Goal: Use online tool/utility: Utilize a website feature to perform a specific function

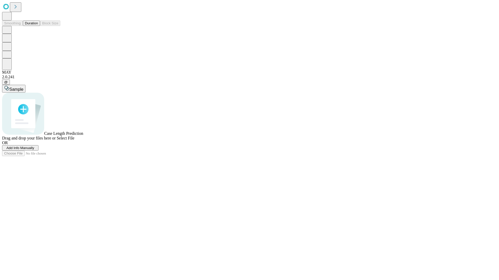
click at [38, 26] on button "Duration" at bounding box center [31, 23] width 17 height 5
click at [23, 87] on span "Sample" at bounding box center [16, 89] width 14 height 4
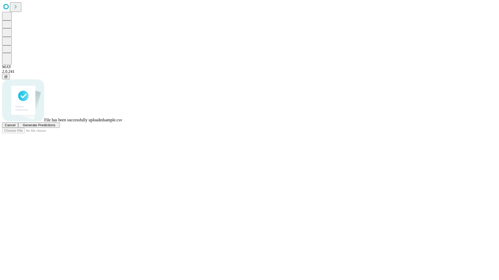
click at [55, 127] on span "Generate Predictions" at bounding box center [39, 125] width 32 height 4
